Goal: Task Accomplishment & Management: Use online tool/utility

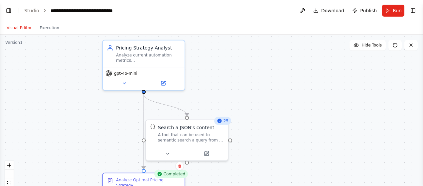
scroll to position [507, 0]
click at [170, 155] on button at bounding box center [168, 153] width 38 height 8
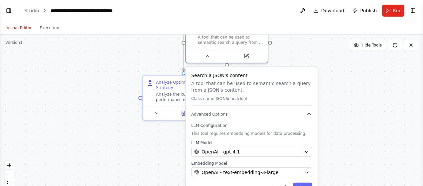
drag, startPoint x: 252, startPoint y: 139, endPoint x: 292, endPoint y: 41, distance: 105.7
click at [292, 41] on div ".deletable-edge-delete-btn { width: 20px; height: 20px; border: 0px solid #ffff…" at bounding box center [211, 118] width 423 height 166
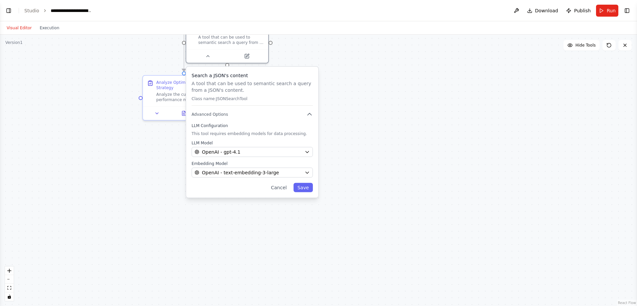
select select "****"
click at [401, 136] on div ".deletable-edge-delete-btn { width: 20px; height: 20px; border: 0px solid #ffff…" at bounding box center [318, 171] width 637 height 272
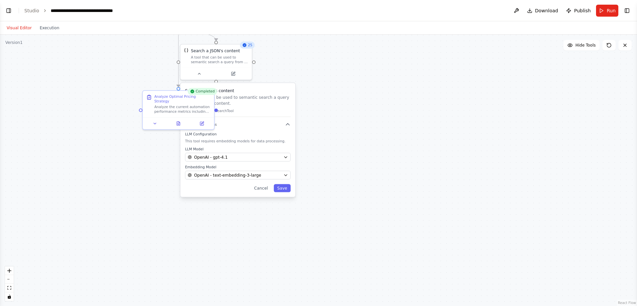
click at [270, 87] on div "Search a JSON's content A tool that can be used to semantic search a query from…" at bounding box center [237, 140] width 115 height 114
click at [262, 186] on button "Cancel" at bounding box center [260, 188] width 21 height 8
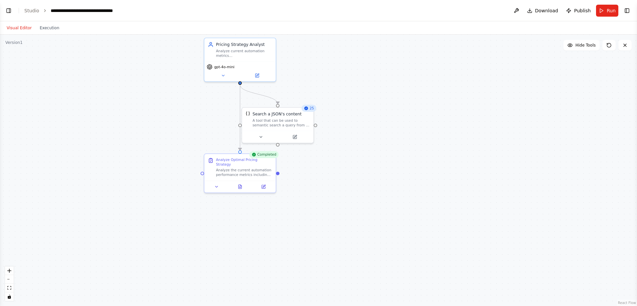
drag, startPoint x: 183, startPoint y: 179, endPoint x: 245, endPoint y: 242, distance: 88.3
click at [245, 186] on div ".deletable-edge-delete-btn { width: 20px; height: 20px; border: 0px solid #ffff…" at bounding box center [318, 171] width 637 height 272
click at [255, 168] on div "Analyze the current automation performance metrics including {current_automatio…" at bounding box center [244, 171] width 56 height 9
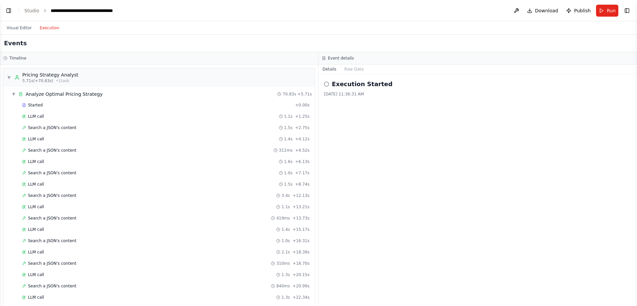
click at [43, 27] on button "Execution" at bounding box center [50, 28] width 28 height 8
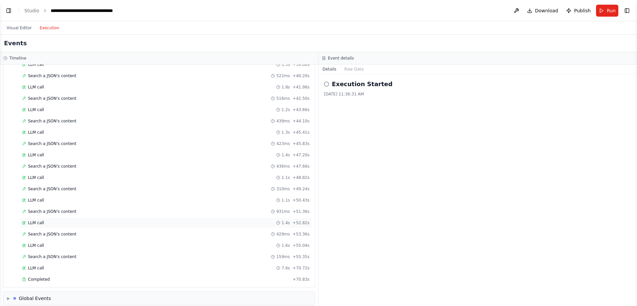
scroll to position [421, 0]
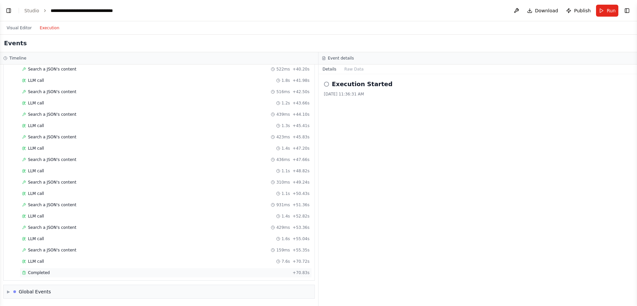
click at [42, 186] on span "Completed" at bounding box center [39, 272] width 22 height 5
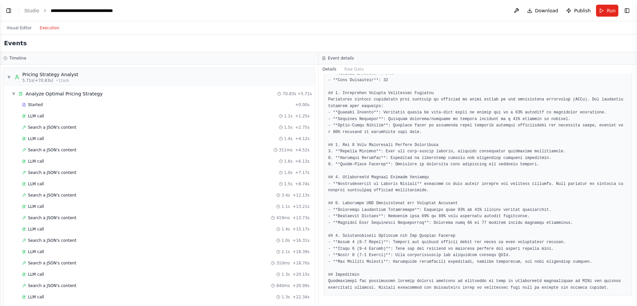
scroll to position [0, 0]
click at [191, 52] on div "Events" at bounding box center [318, 44] width 637 height 18
click at [37, 10] on link "Studio" at bounding box center [31, 10] width 15 height 5
